Goal: Information Seeking & Learning: Learn about a topic

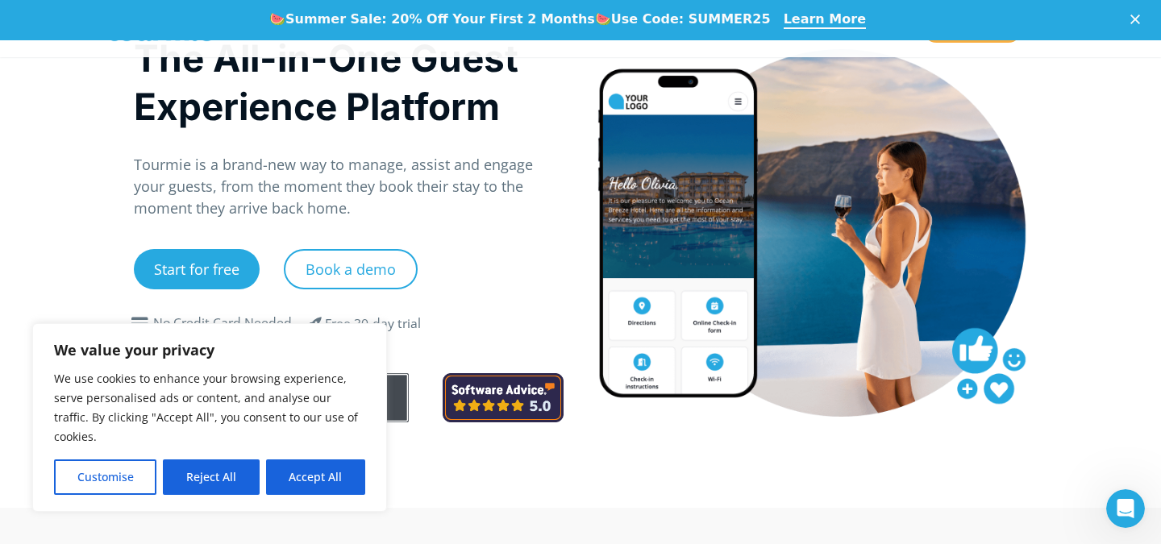
click at [552, 157] on p "Tourmie is a brand-new way to manage, assist and engage your guests, from the m…" at bounding box center [349, 186] width 430 height 65
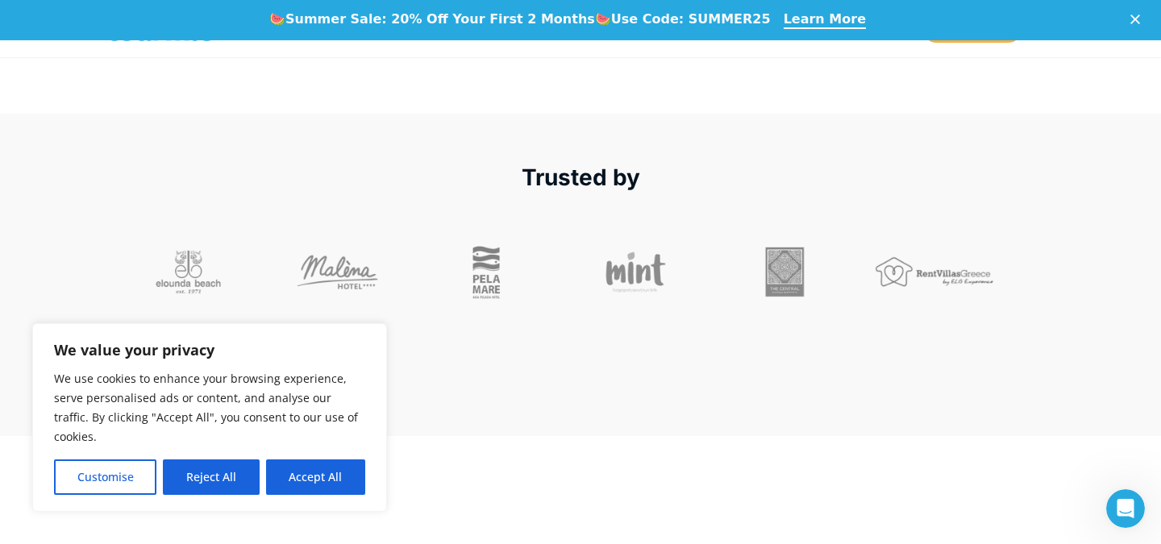
scroll to position [835, 0]
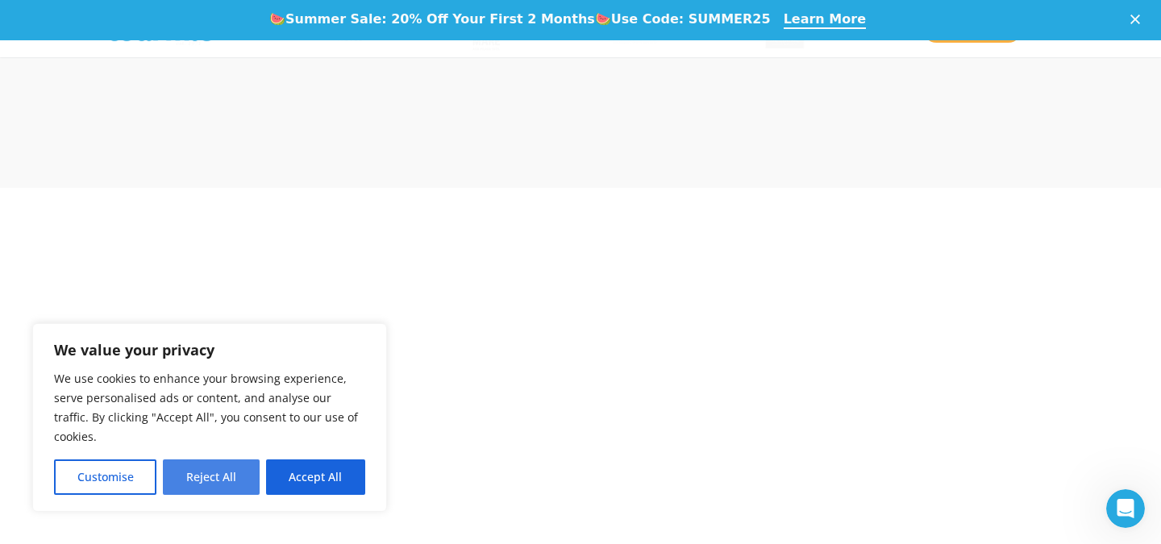
click at [206, 477] on button "Reject All" at bounding box center [211, 477] width 96 height 35
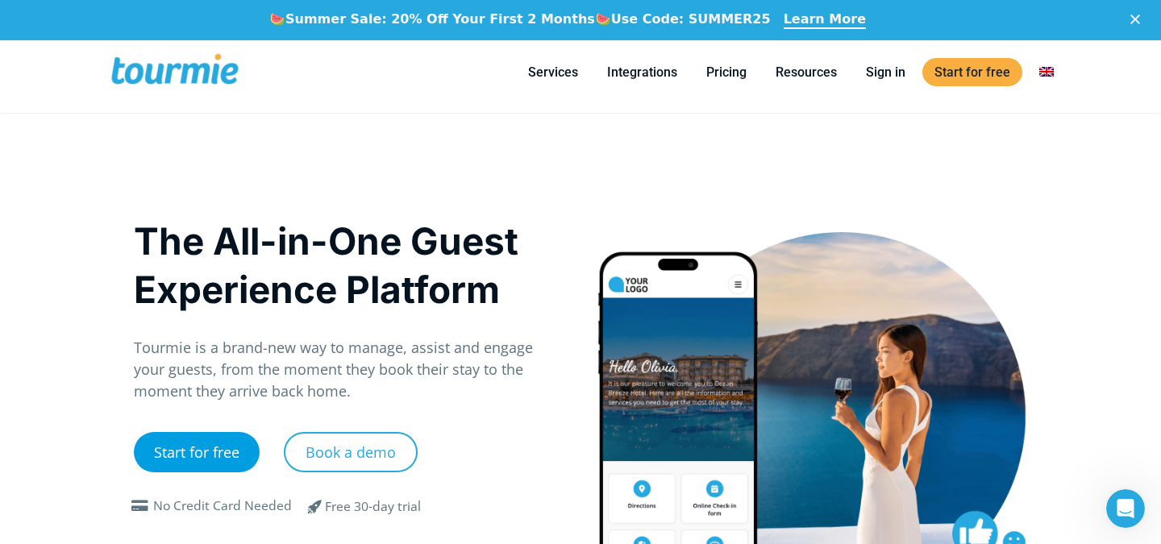
scroll to position [0, 0]
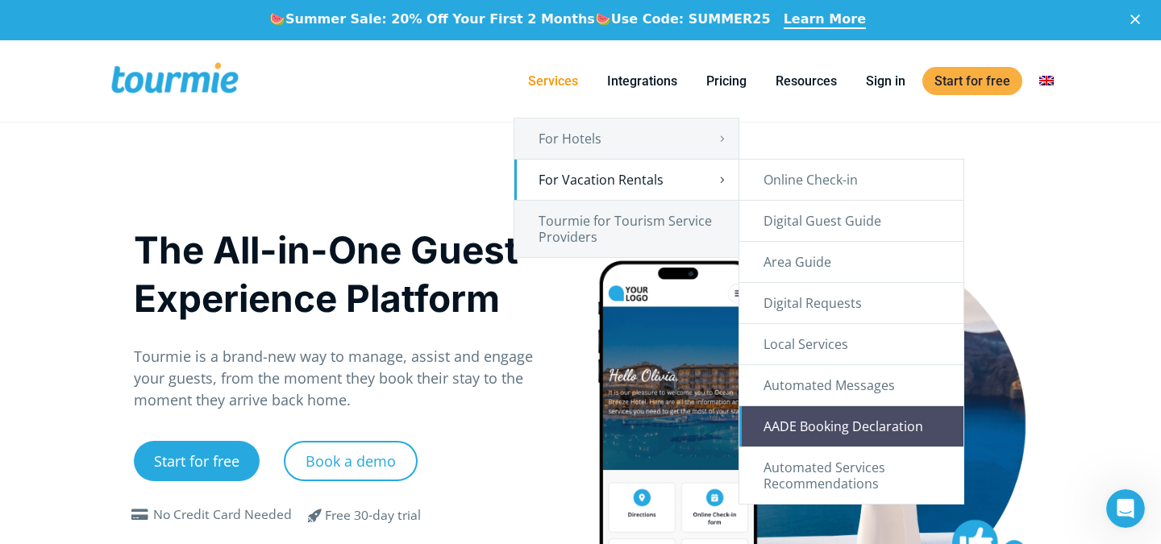
click at [915, 427] on link "AADE Booking Declaration" at bounding box center [852, 426] width 224 height 40
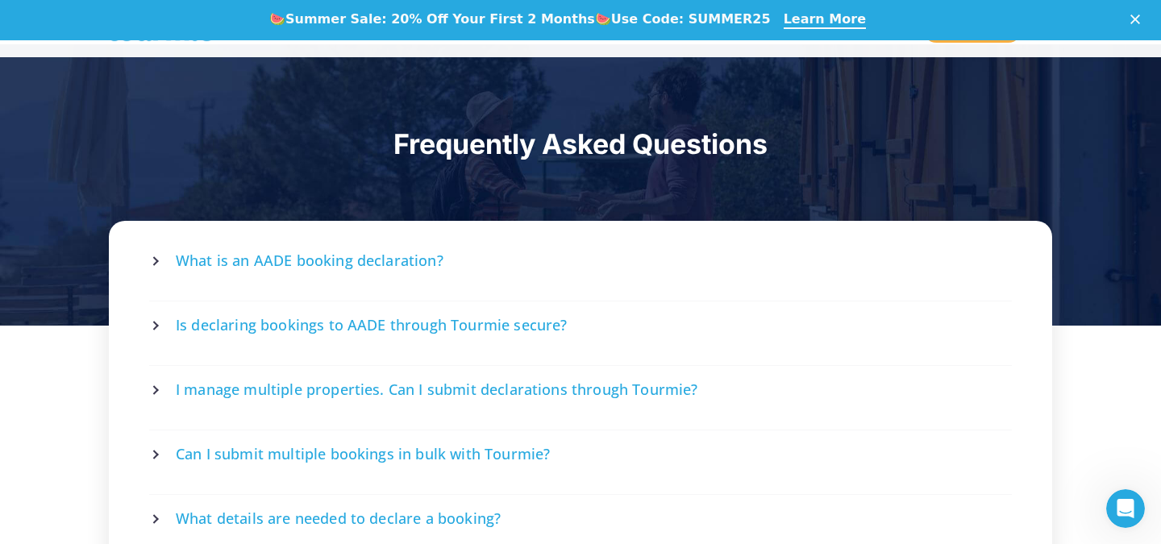
scroll to position [2892, 0]
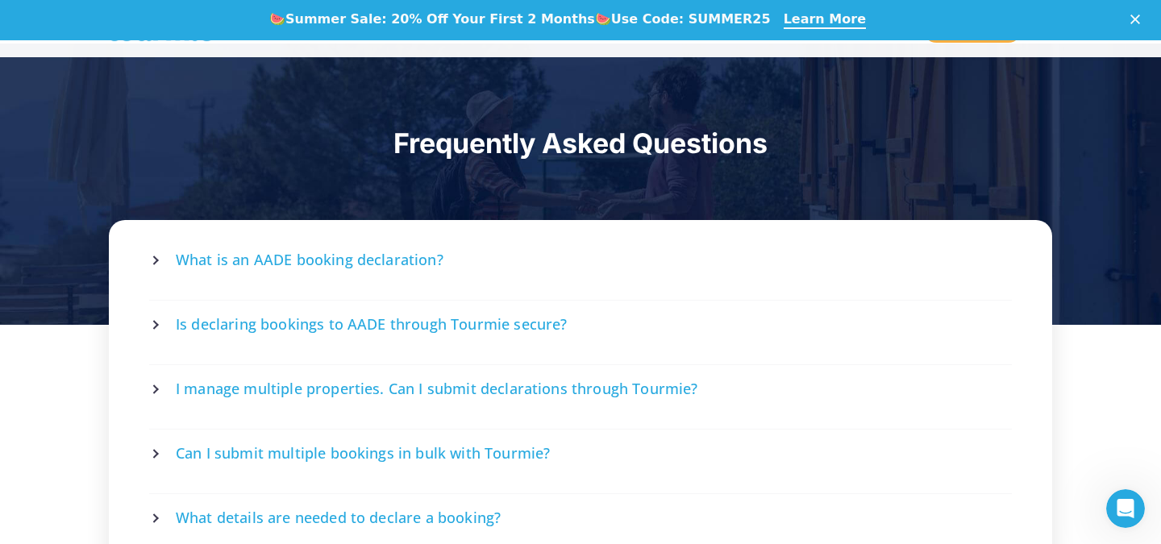
click at [409, 258] on span "What is an AADE booking declaration?" at bounding box center [310, 260] width 268 height 20
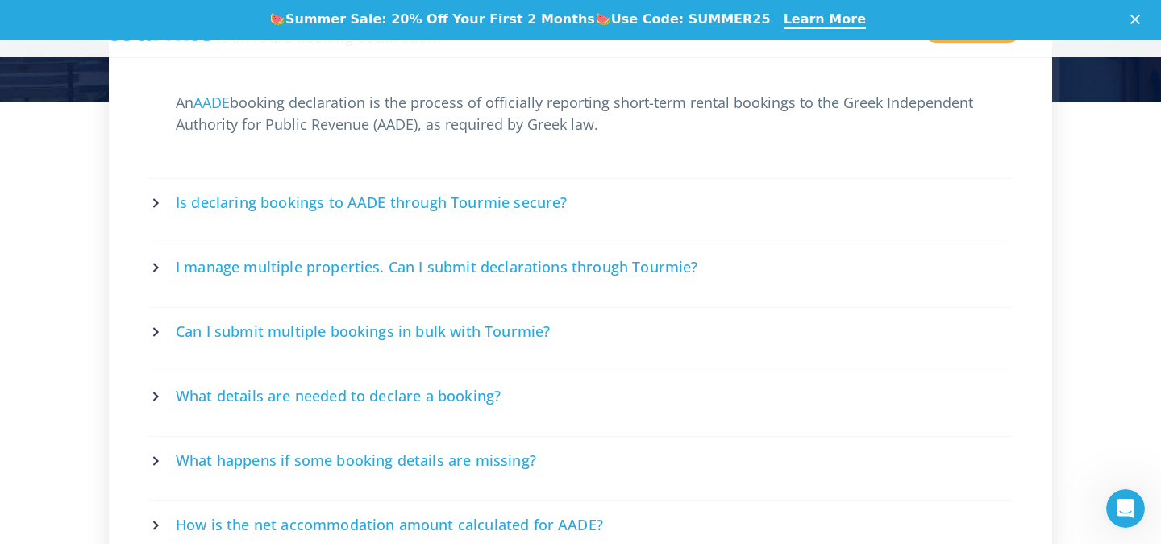
scroll to position [3120, 0]
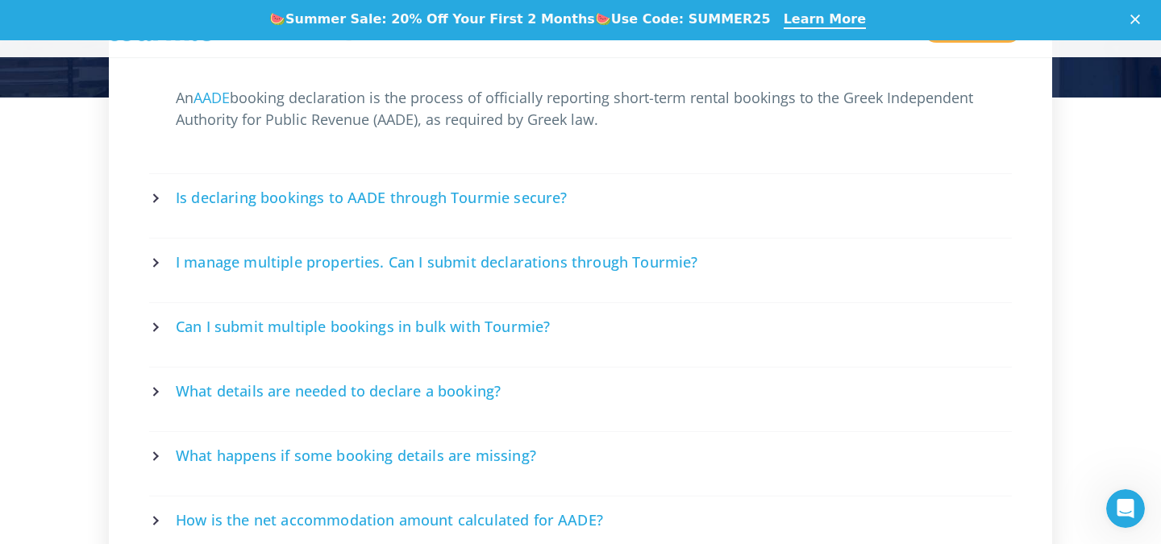
click at [152, 387] on icon at bounding box center [157, 392] width 10 height 10
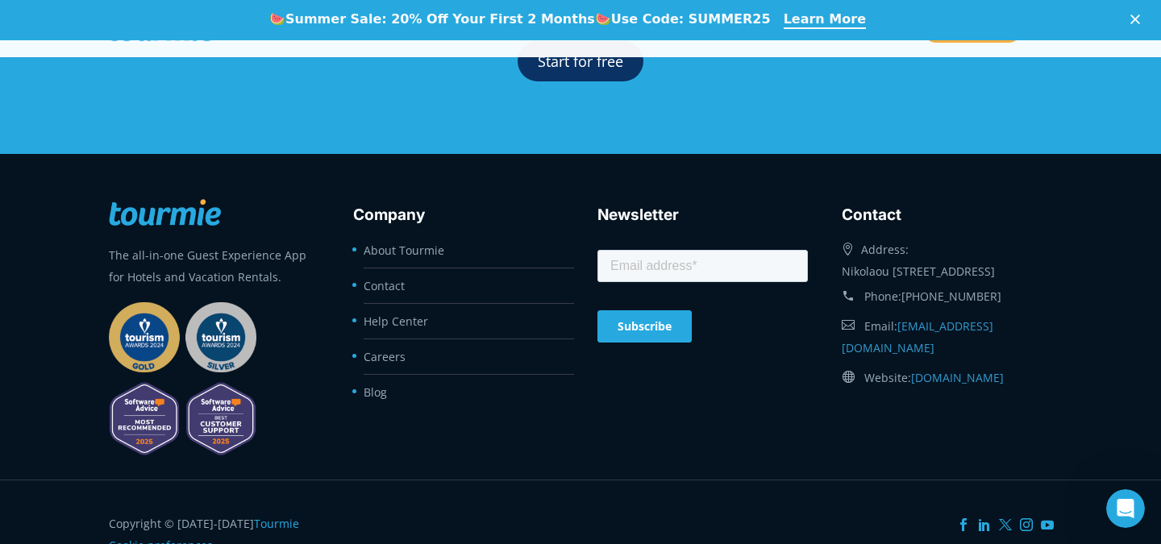
scroll to position [4020, 0]
